Goal: Task Accomplishment & Management: Use online tool/utility

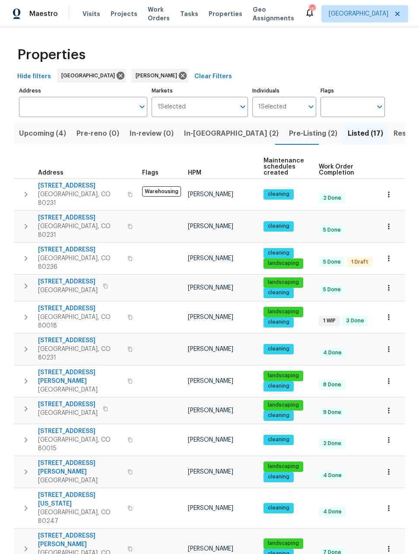
click at [390, 346] on icon "button" at bounding box center [388, 349] width 1 height 6
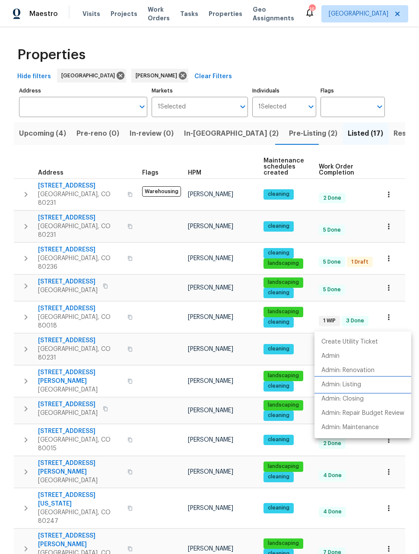
click at [342, 386] on p "Admin: Listing" at bounding box center [342, 384] width 40 height 9
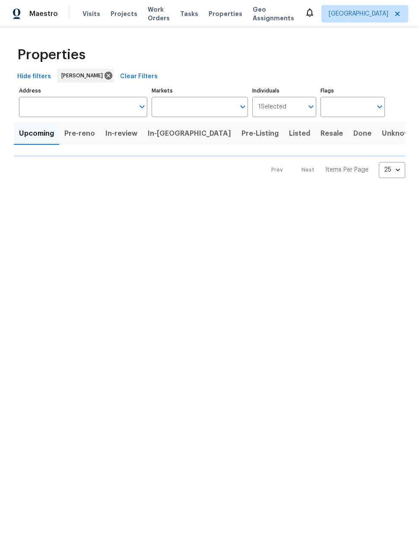
type input "50"
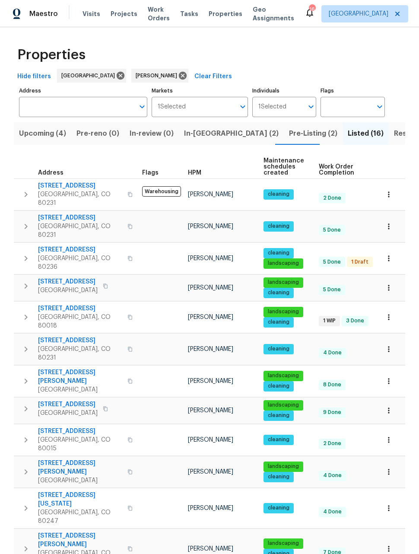
click at [394, 133] on span "Resale (11)" at bounding box center [411, 134] width 35 height 12
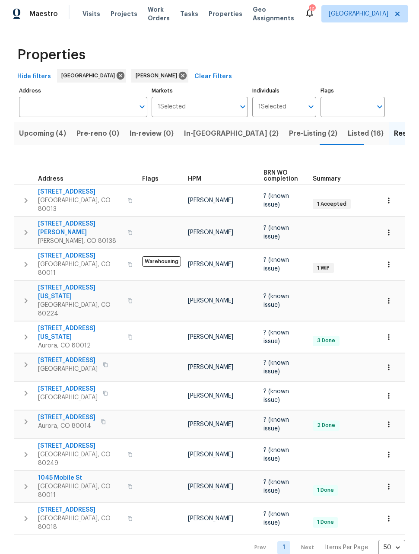
click at [43, 137] on span "Upcoming (4)" at bounding box center [42, 134] width 47 height 12
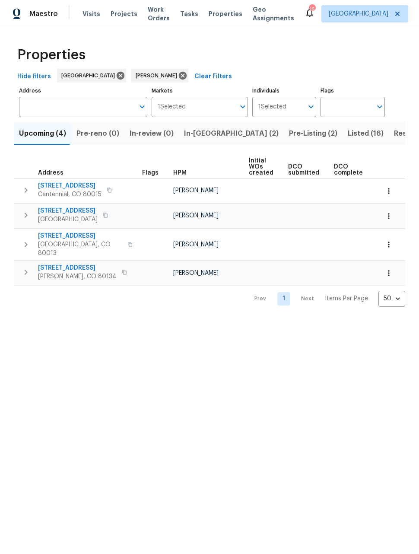
click at [394, 132] on span "Resale (11)" at bounding box center [411, 134] width 35 height 12
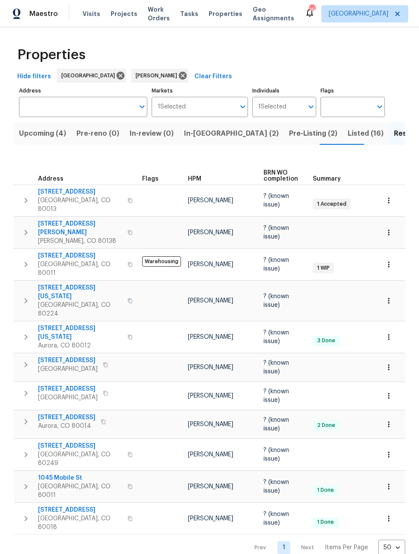
click at [388, 363] on icon "button" at bounding box center [389, 367] width 9 height 9
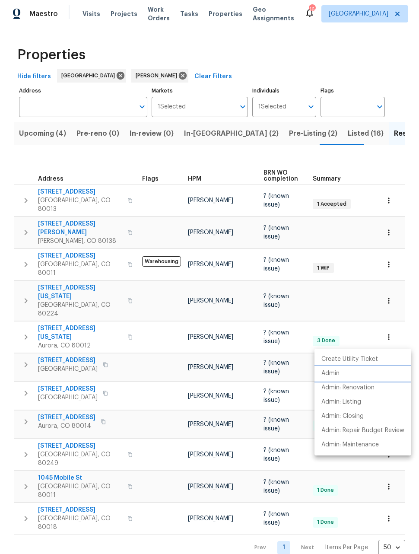
click at [333, 372] on p "Admin" at bounding box center [331, 373] width 18 height 9
click at [394, 248] on div at bounding box center [209, 277] width 419 height 554
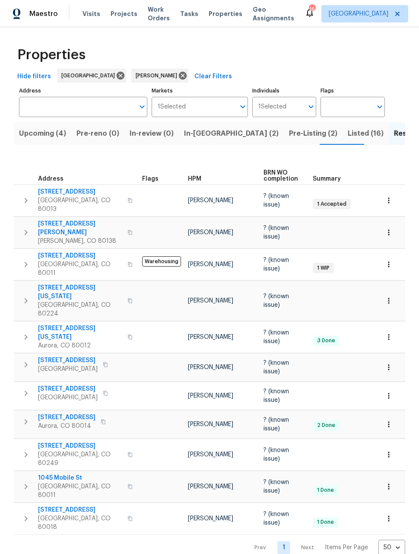
click at [390, 255] on button "button" at bounding box center [389, 264] width 19 height 19
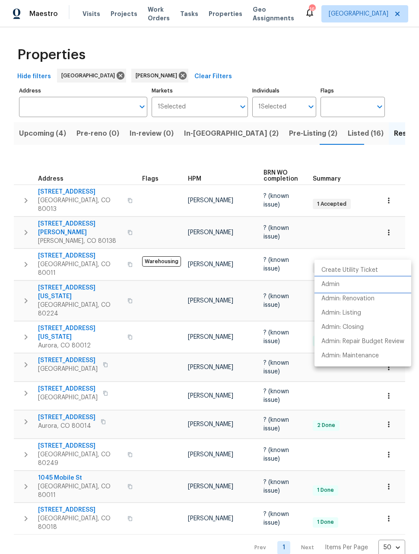
click at [339, 283] on p "Admin" at bounding box center [331, 284] width 18 height 9
click at [301, 133] on div at bounding box center [209, 277] width 419 height 554
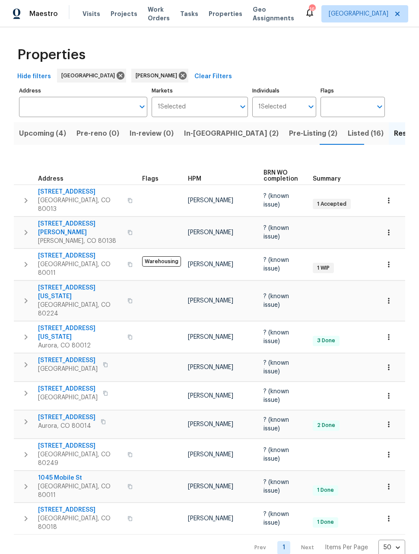
click at [348, 139] on span "Listed (16)" at bounding box center [366, 134] width 36 height 12
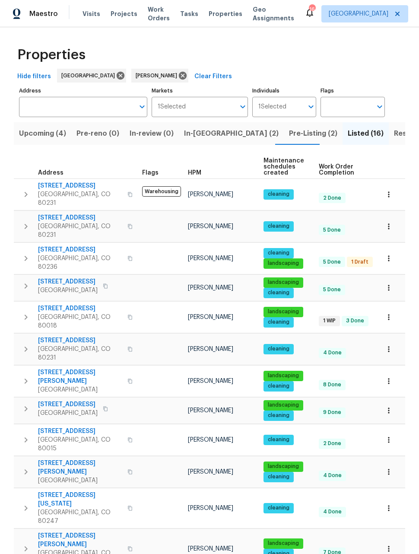
click at [394, 308] on button "button" at bounding box center [389, 317] width 19 height 19
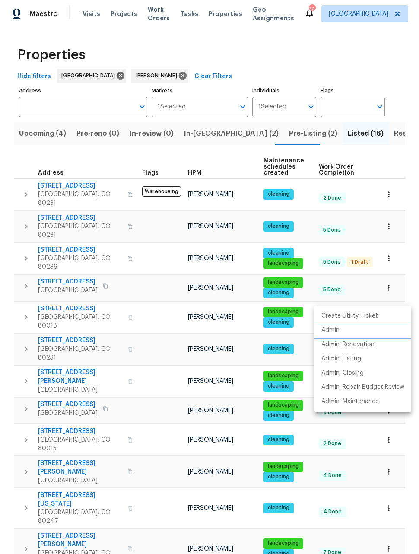
click at [336, 331] on p "Admin" at bounding box center [331, 330] width 18 height 9
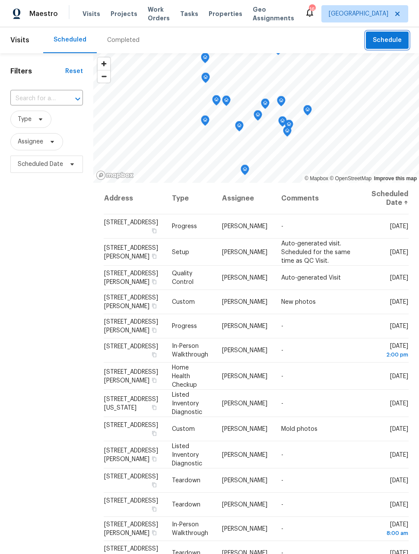
click at [394, 37] on span "Schedule" at bounding box center [387, 40] width 29 height 11
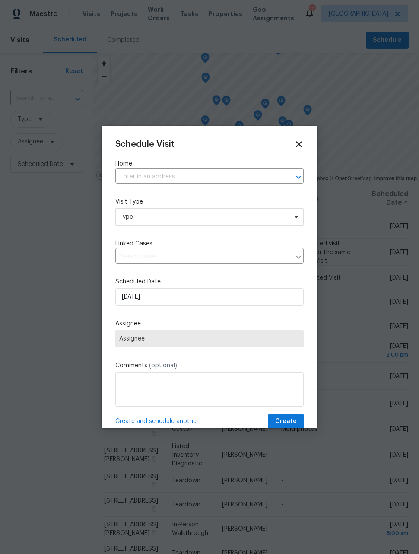
click at [241, 184] on input "text" at bounding box center [197, 176] width 164 height 13
type input "27895"
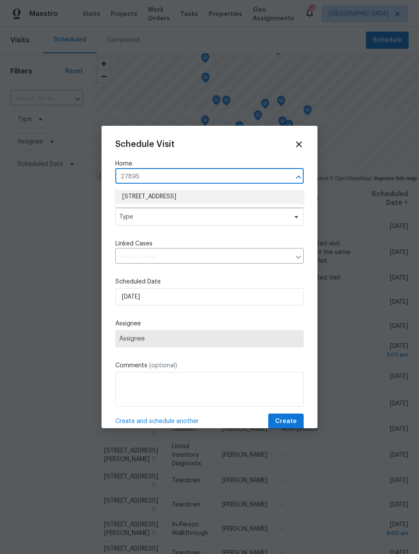
click at [227, 203] on li "[STREET_ADDRESS]" at bounding box center [209, 197] width 188 height 14
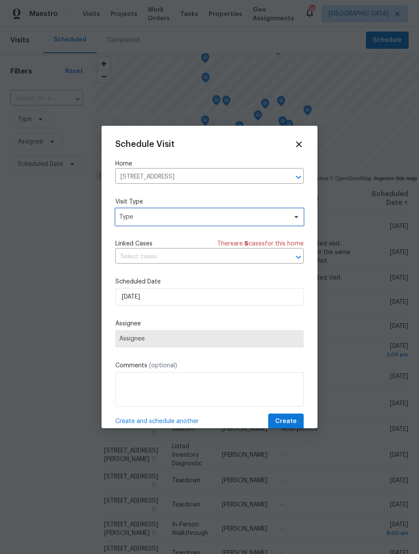
click at [239, 224] on span "Type" at bounding box center [209, 216] width 188 height 17
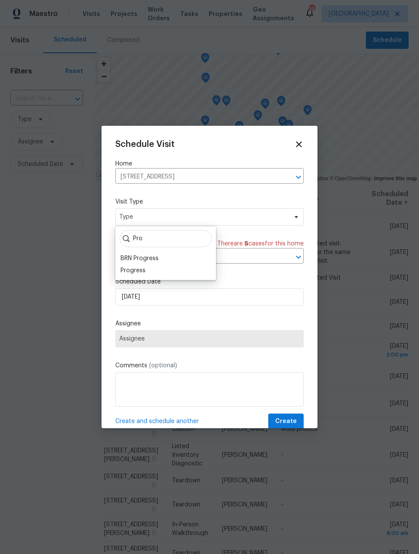
type input "Pro"
click at [144, 271] on div "Progress" at bounding box center [133, 270] width 25 height 9
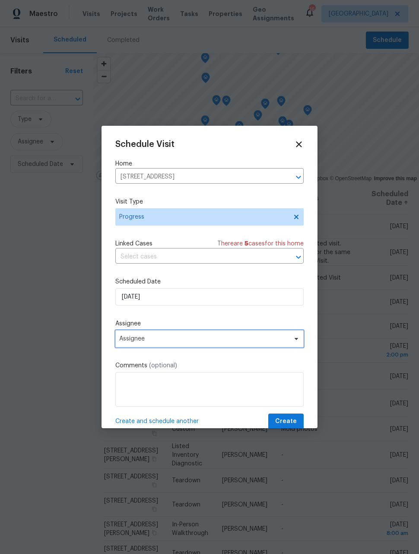
click at [166, 342] on span "Assignee" at bounding box center [203, 338] width 169 height 7
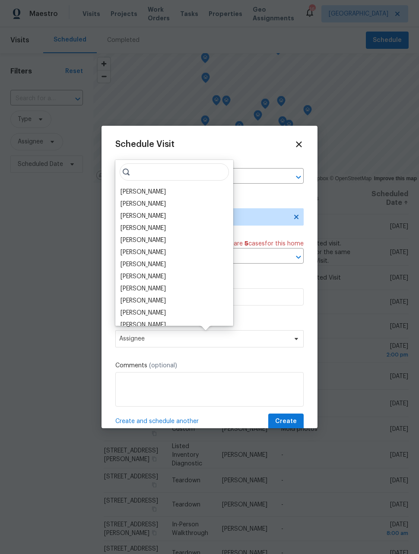
click at [148, 188] on div "[PERSON_NAME]" at bounding box center [143, 192] width 45 height 9
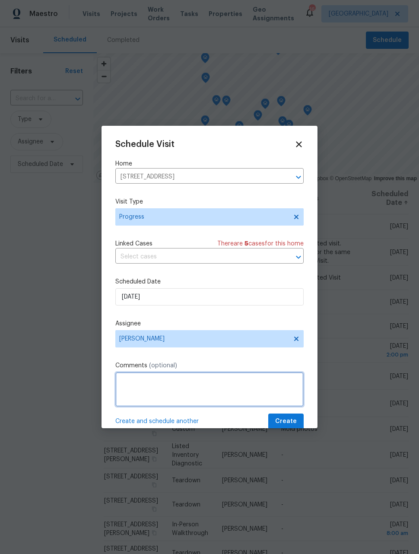
click at [187, 389] on textarea at bounding box center [209, 389] width 188 height 35
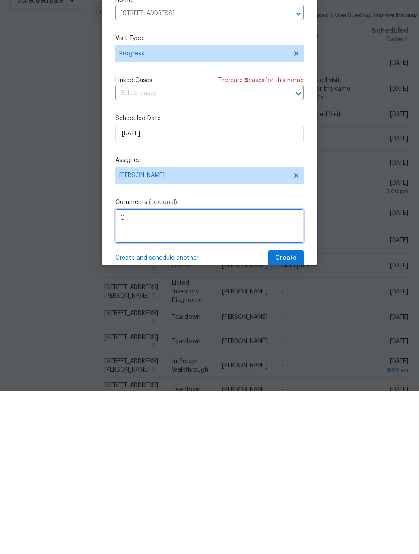
scroll to position [28, 0]
type textarea "Check on listed house"
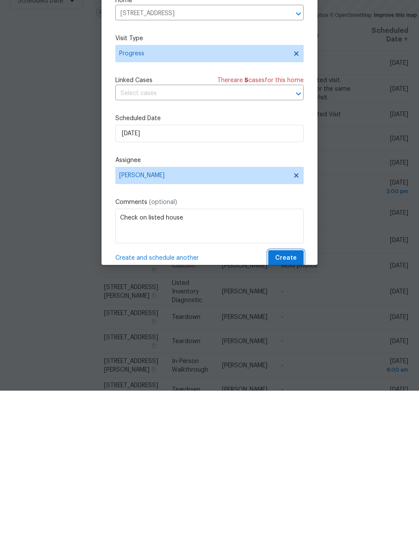
click at [290, 416] on span "Create" at bounding box center [286, 421] width 22 height 11
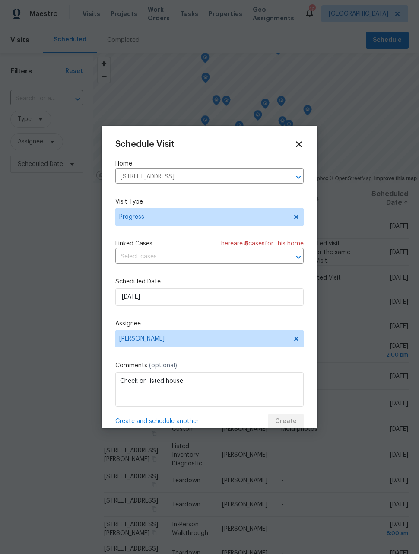
scroll to position [0, 0]
